Goal: Information Seeking & Learning: Learn about a topic

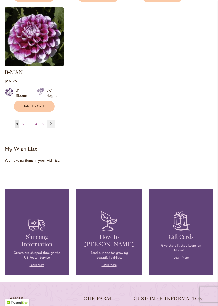
scroll to position [719, 0]
click at [52, 121] on link "Page Next" at bounding box center [51, 124] width 9 height 8
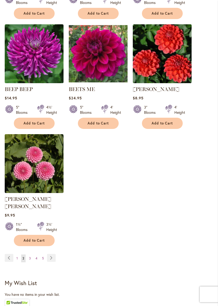
scroll to position [585, 0]
click at [55, 254] on link "Page Next" at bounding box center [51, 258] width 9 height 8
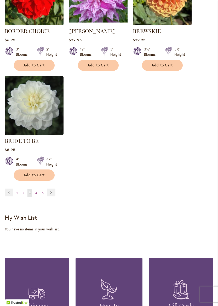
scroll to position [643, 0]
click at [52, 196] on link "Page Next" at bounding box center [51, 192] width 9 height 8
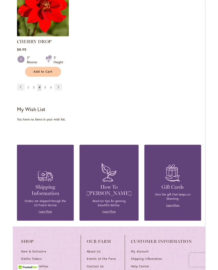
scroll to position [741, 0]
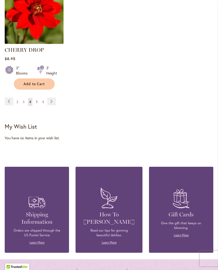
click at [52, 105] on link "Page Next" at bounding box center [51, 101] width 9 height 8
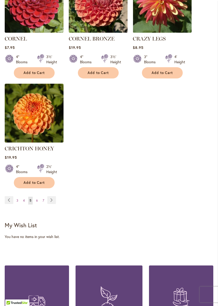
scroll to position [670, 0]
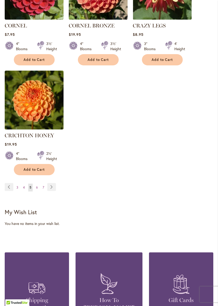
click at [55, 183] on link "Page Next" at bounding box center [51, 187] width 9 height 8
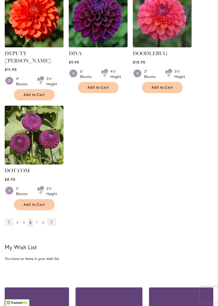
scroll to position [636, 0]
click at [51, 218] on link "Page Next" at bounding box center [51, 222] width 9 height 8
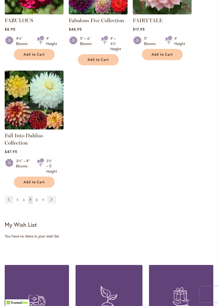
scroll to position [671, 0]
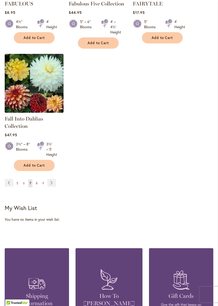
click at [51, 185] on link "Page Next" at bounding box center [51, 183] width 9 height 8
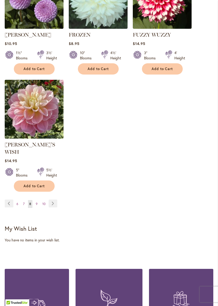
scroll to position [662, 0]
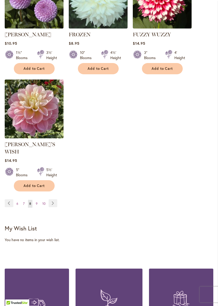
click at [52, 199] on link "Page Next" at bounding box center [53, 203] width 9 height 8
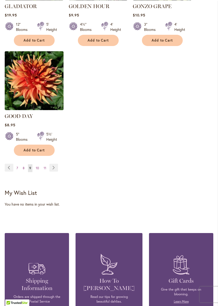
scroll to position [691, 0]
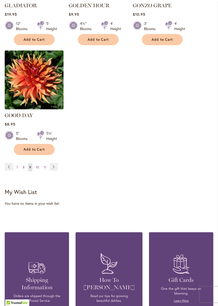
click at [52, 163] on link "Page Next" at bounding box center [53, 167] width 9 height 8
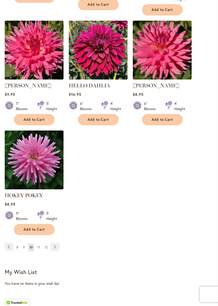
scroll to position [609, 0]
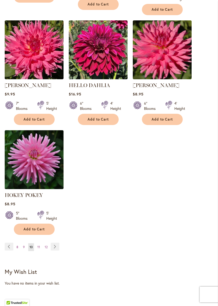
click at [57, 249] on link "Page Next" at bounding box center [55, 246] width 9 height 8
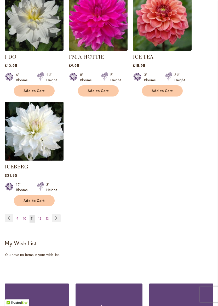
scroll to position [632, 0]
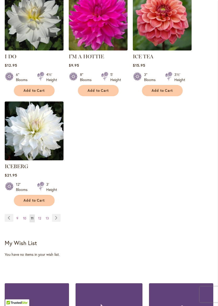
click at [58, 214] on link "Page Next" at bounding box center [56, 218] width 9 height 8
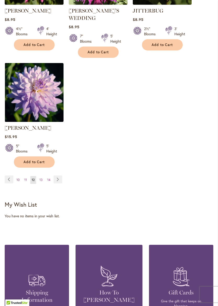
scroll to position [677, 0]
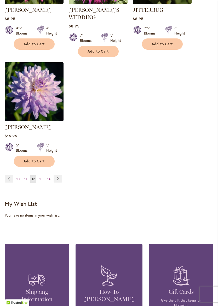
click at [61, 175] on link "Page Next" at bounding box center [58, 179] width 9 height 8
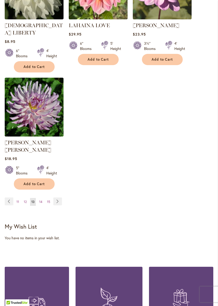
scroll to position [649, 0]
click at [58, 197] on link "Page Next" at bounding box center [57, 201] width 9 height 8
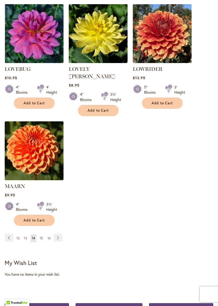
scroll to position [613, 0]
click at [60, 233] on link "Page Next" at bounding box center [58, 237] width 9 height 8
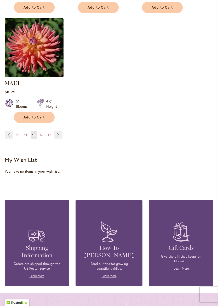
scroll to position [709, 0]
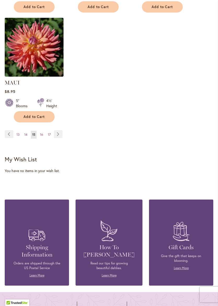
click at [55, 138] on link "Page Next" at bounding box center [58, 134] width 9 height 8
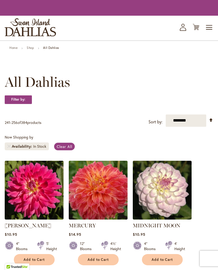
click at [59, 109] on div "Filter by:" at bounding box center [109, 102] width 208 height 14
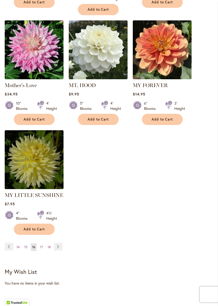
scroll to position [604, 0]
click at [56, 242] on link "Page Next" at bounding box center [58, 246] width 9 height 8
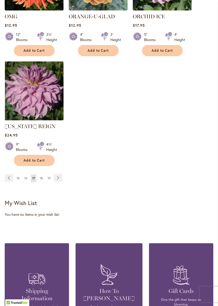
scroll to position [658, 0]
click at [59, 182] on link "Page Next" at bounding box center [58, 178] width 9 height 8
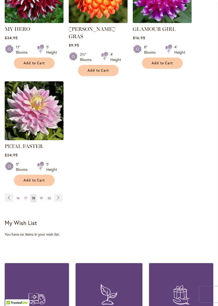
scroll to position [660, 0]
click at [59, 194] on link "Page Next" at bounding box center [58, 198] width 9 height 8
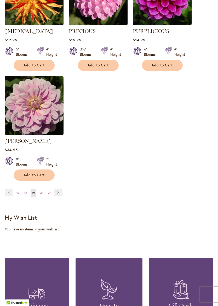
scroll to position [652, 0]
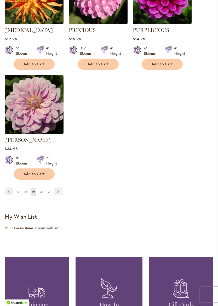
click at [60, 193] on link "Page Next" at bounding box center [58, 191] width 9 height 8
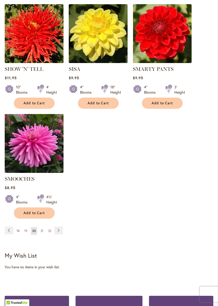
scroll to position [613, 0]
